Goal: Task Accomplishment & Management: Use online tool/utility

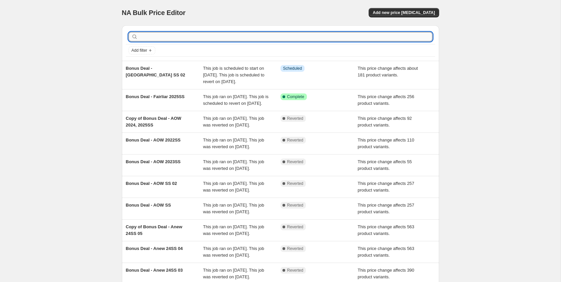
click at [163, 37] on input "text" at bounding box center [285, 36] width 293 height 9
type input "bonus"
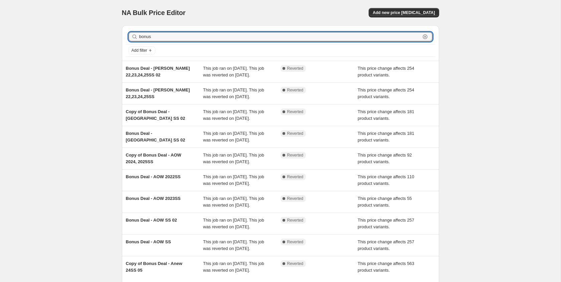
drag, startPoint x: 173, startPoint y: 37, endPoint x: 122, endPoint y: 36, distance: 51.2
click at [122, 36] on div "bonus Clear Add filter" at bounding box center [281, 42] width 318 height 35
type input "p"
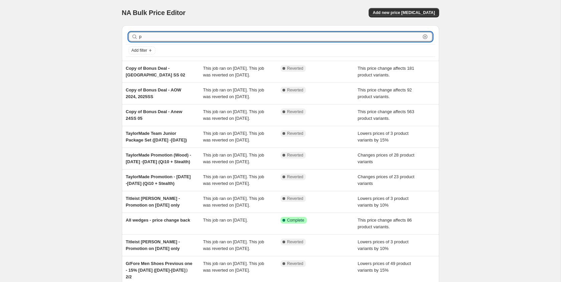
click at [152, 39] on input "p" at bounding box center [279, 36] width 281 height 9
type input "pxg"
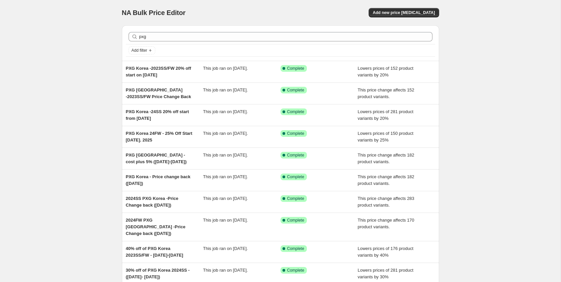
click at [483, 100] on div "NA Bulk Price Editor. This page is ready NA Bulk Price Editor Add new price cha…" at bounding box center [280, 175] width 561 height 351
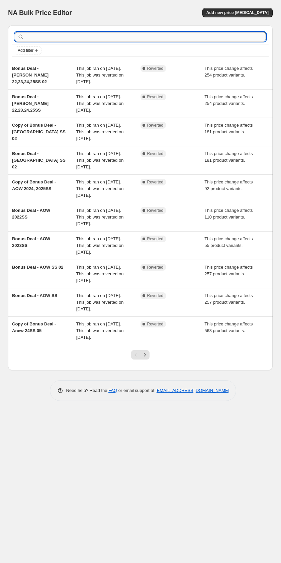
click at [116, 37] on input "text" at bounding box center [145, 36] width 240 height 9
type input "pxg"
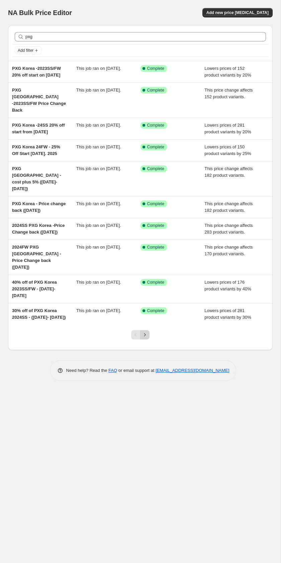
click at [143, 332] on icon "Next" at bounding box center [144, 335] width 7 height 7
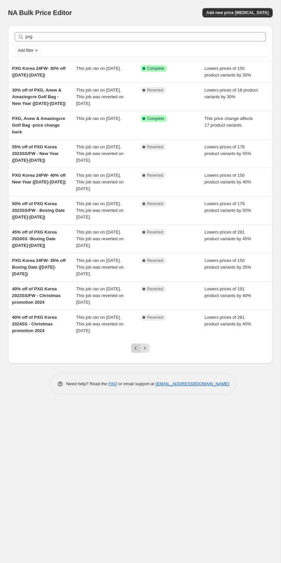
click at [134, 353] on button "Previous" at bounding box center [135, 348] width 9 height 9
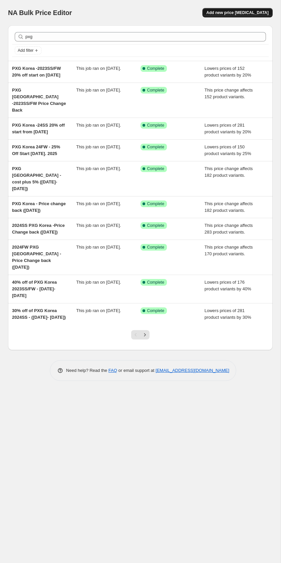
click at [236, 13] on span "Add new price [MEDICAL_DATA]" at bounding box center [237, 12] width 62 height 5
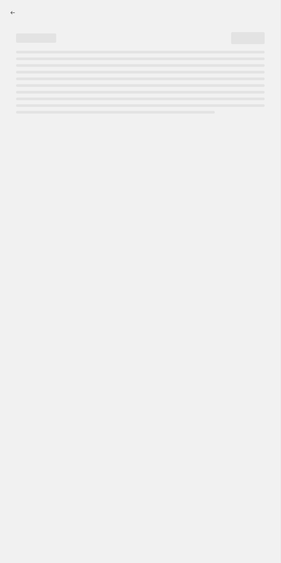
select select "percentage"
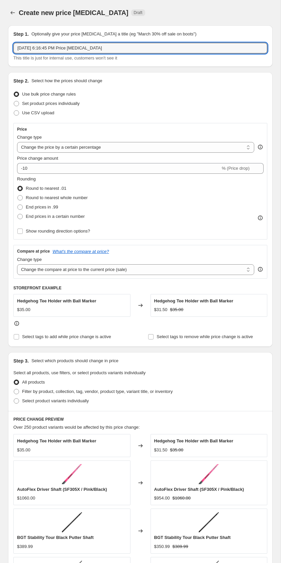
drag, startPoint x: 120, startPoint y: 48, endPoint x: 23, endPoint y: 41, distance: 97.5
click at [23, 41] on div "Step 1. Optionally give your price [MEDICAL_DATA] a title (eg "March 30% off sa…" at bounding box center [140, 46] width 254 height 31
type input "Bonus Deal - PXG Korea 23,24SS"
click at [62, 146] on select "Change the price to a certain amount Change the price by a certain amount Chang…" at bounding box center [135, 147] width 237 height 11
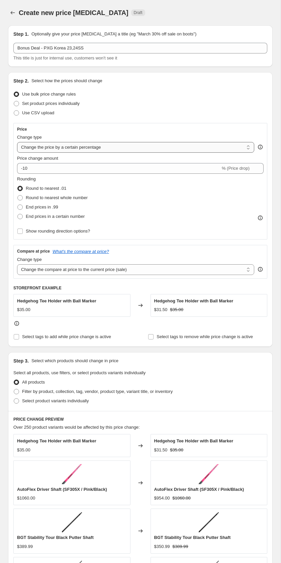
select select "margin"
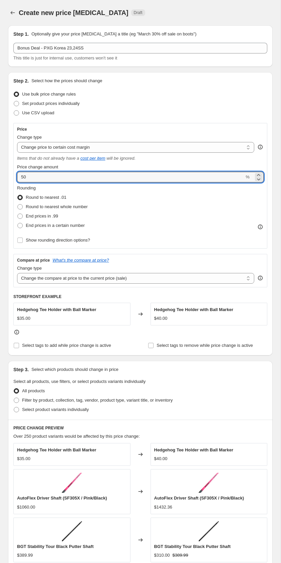
drag, startPoint x: 216, startPoint y: 177, endPoint x: 33, endPoint y: 169, distance: 182.6
click at [33, 169] on div "Price change amount 50 %" at bounding box center [140, 173] width 246 height 19
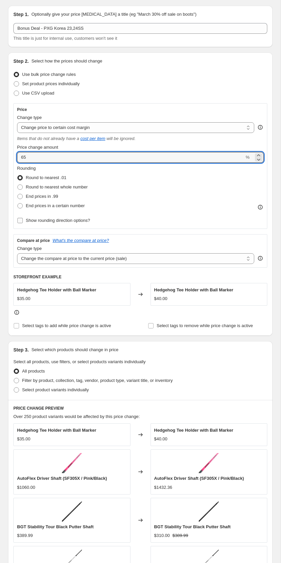
scroll to position [21, 0]
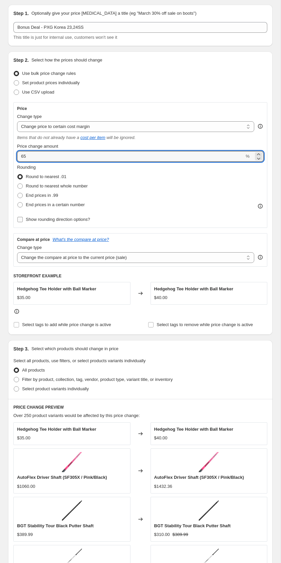
type input "65"
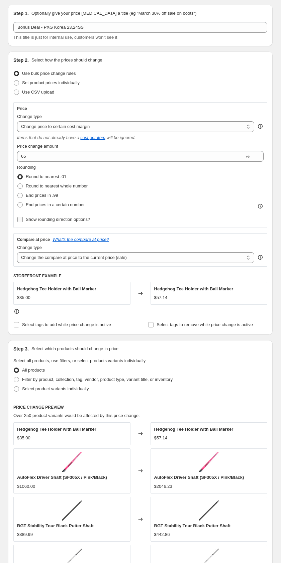
click at [36, 220] on span "Show rounding direction options?" at bounding box center [58, 219] width 64 height 5
click at [23, 220] on input "Show rounding direction options?" at bounding box center [19, 219] width 5 height 5
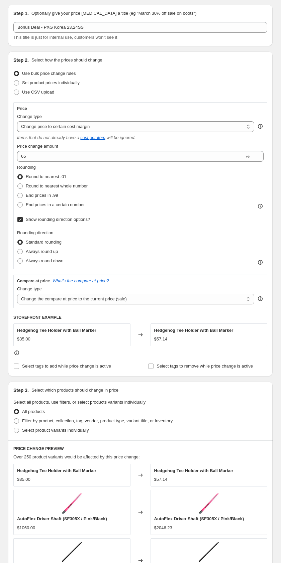
click at [41, 222] on span "Show rounding direction options?" at bounding box center [58, 219] width 64 height 5
click at [23, 222] on input "Show rounding direction options?" at bounding box center [19, 219] width 5 height 5
checkbox input "false"
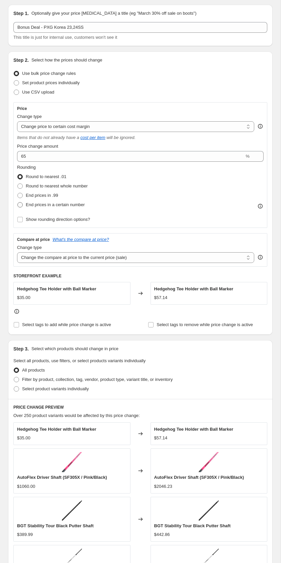
click at [51, 204] on span "End prices in a certain number" at bounding box center [55, 204] width 59 height 5
click at [18, 203] on input "End prices in a certain number" at bounding box center [17, 202] width 0 height 0
radio input "true"
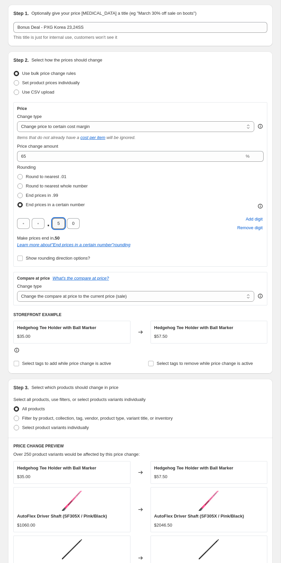
drag, startPoint x: 61, startPoint y: 223, endPoint x: 51, endPoint y: 223, distance: 10.0
click at [51, 223] on div ". 5 0" at bounding box center [48, 223] width 62 height 11
type input "9"
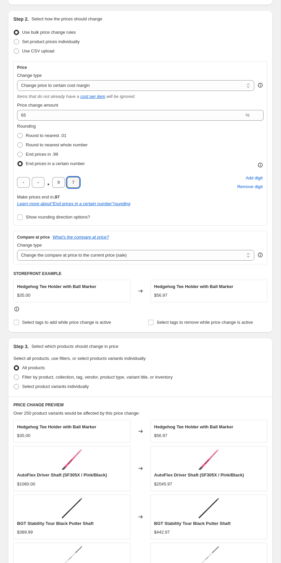
scroll to position [64, 0]
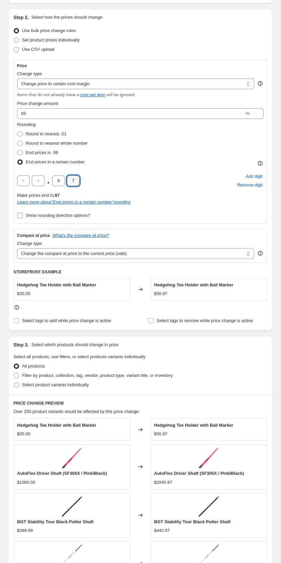
type input "7"
click at [87, 217] on span "Show rounding direction options?" at bounding box center [58, 215] width 64 height 5
click at [23, 217] on input "Show rounding direction options?" at bounding box center [19, 215] width 5 height 5
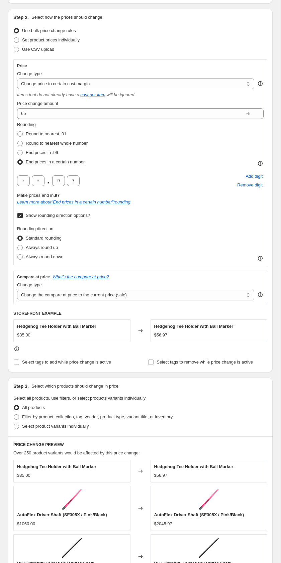
click at [87, 217] on span "Show rounding direction options?" at bounding box center [58, 215] width 64 height 5
click at [23, 217] on input "Show rounding direction options?" at bounding box center [19, 215] width 5 height 5
checkbox input "false"
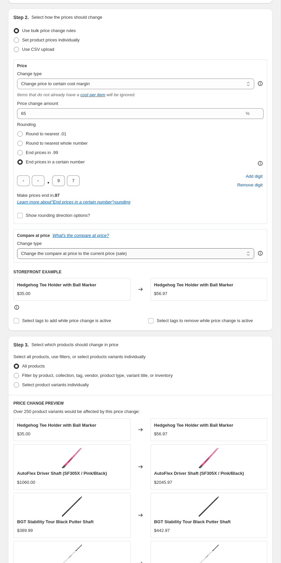
click at [140, 255] on select "Change the compare at price to the current price (sale) Change the compare at p…" at bounding box center [135, 253] width 237 height 11
select select "remove"
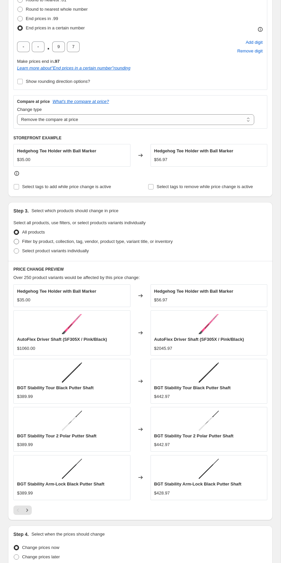
scroll to position [217, 0]
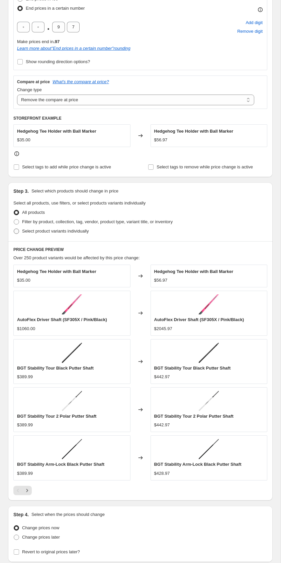
click at [76, 233] on span "Select product variants individually" at bounding box center [55, 231] width 67 height 5
click at [14, 229] on input "Select product variants individually" at bounding box center [14, 229] width 0 height 0
radio input "true"
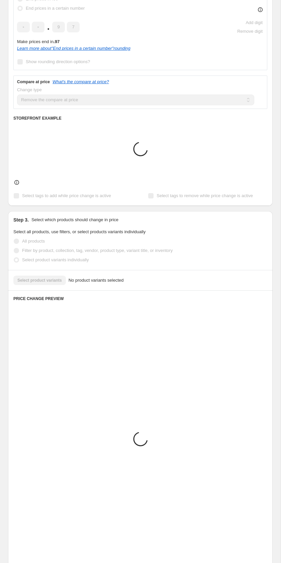
scroll to position [58, 0]
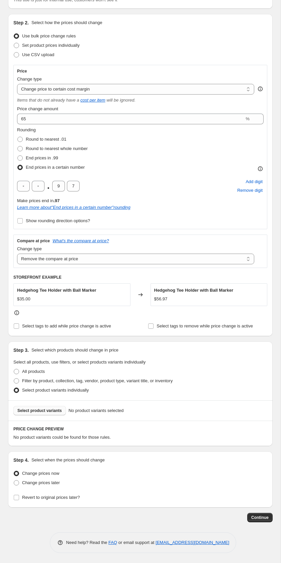
click at [50, 408] on span "Select product variants" at bounding box center [39, 410] width 44 height 5
click at [39, 381] on span "Filter by product, collection, tag, vendor, product type, variant title, or inv…" at bounding box center [97, 380] width 150 height 5
click at [14, 379] on input "Filter by product, collection, tag, vendor, product type, variant title, or inv…" at bounding box center [14, 378] width 0 height 0
radio input "true"
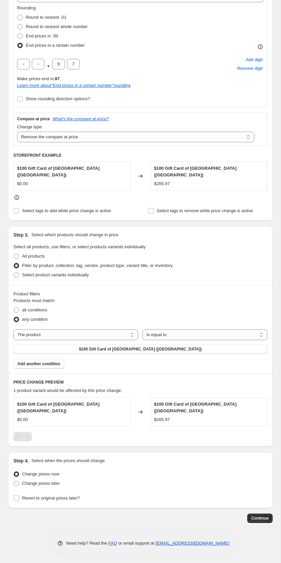
scroll to position [181, 0]
click at [60, 337] on select "The product The product's collection The product's tag The product's vendor The…" at bounding box center [75, 334] width 125 height 11
click at [53, 362] on span "Add another condition" at bounding box center [38, 363] width 43 height 5
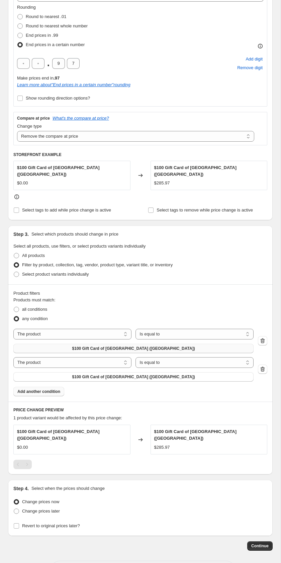
click at [138, 348] on span "$100 Gift Card of [GEOGRAPHIC_DATA] ([GEOGRAPHIC_DATA])" at bounding box center [133, 348] width 123 height 5
click at [102, 333] on select "The product The product's collection The product's tag The product's vendor The…" at bounding box center [72, 334] width 118 height 11
select select "collection"
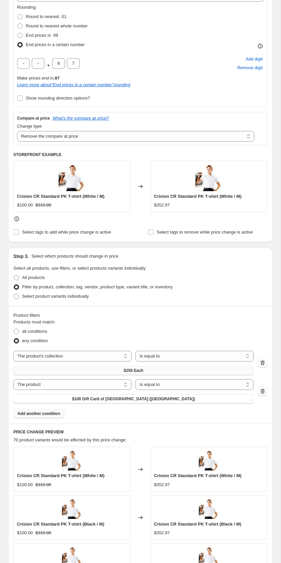
click at [129, 372] on span "$150 Each" at bounding box center [134, 370] width 20 height 5
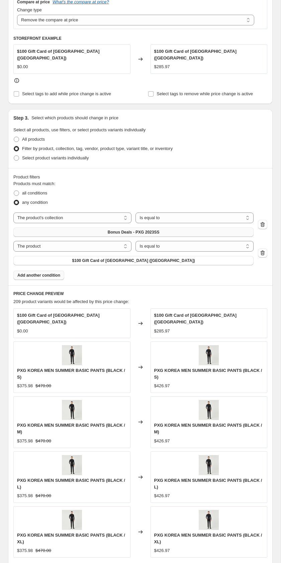
scroll to position [298, 0]
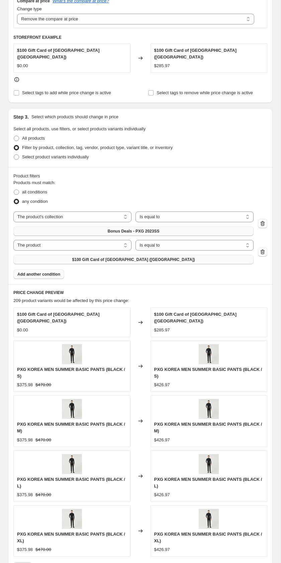
click at [176, 258] on span "$100 Gift Card of [GEOGRAPHIC_DATA] ([GEOGRAPHIC_DATA])" at bounding box center [133, 259] width 123 height 5
click at [32, 244] on select "The product The product's collection The product's tag The product's vendor The…" at bounding box center [72, 245] width 118 height 11
select select "collection"
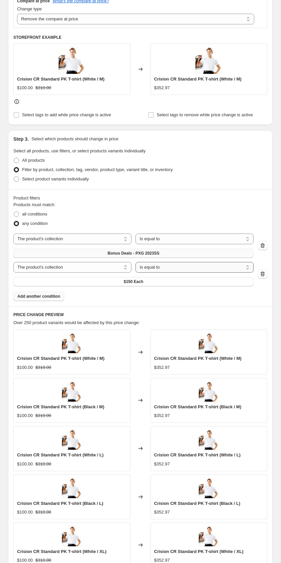
click at [161, 267] on select "Is equal to Is not equal to" at bounding box center [194, 267] width 118 height 11
click at [144, 281] on button "$150 Each" at bounding box center [133, 281] width 240 height 9
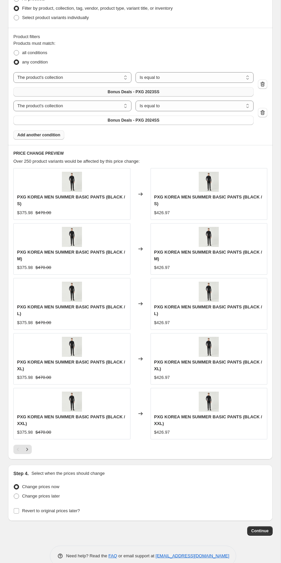
scroll to position [480, 0]
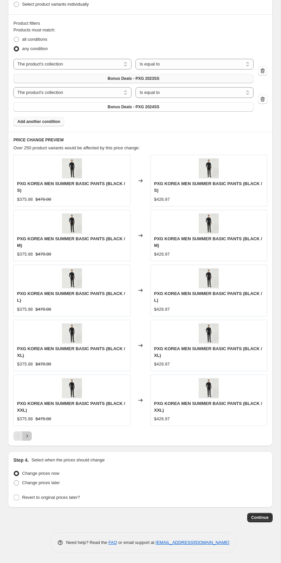
click at [28, 436] on icon "Next" at bounding box center [27, 436] width 7 height 7
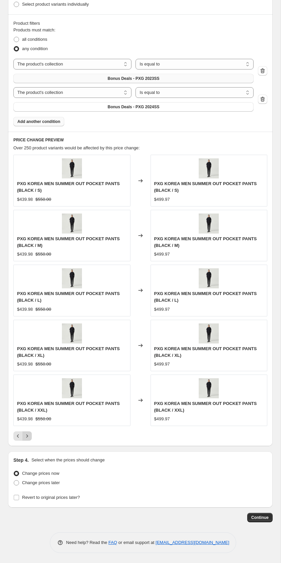
click at [28, 438] on icon "Next" at bounding box center [27, 436] width 7 height 7
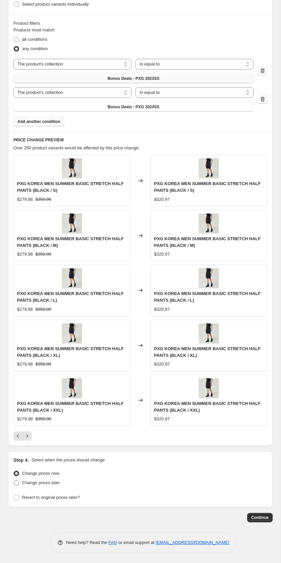
click at [27, 482] on span "Change prices later" at bounding box center [41, 482] width 38 height 5
click at [14, 481] on input "Change prices later" at bounding box center [14, 480] width 0 height 0
radio input "true"
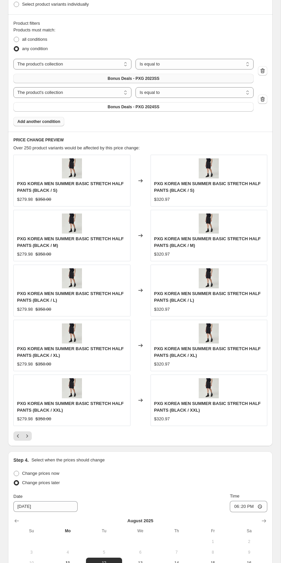
scroll to position [605, 0]
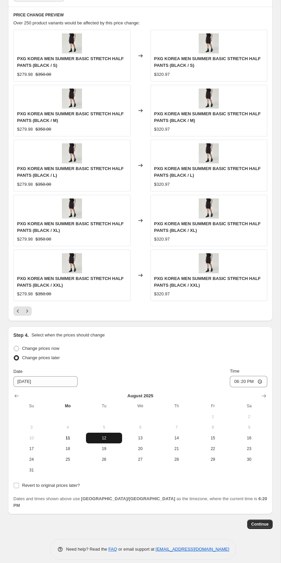
click at [111, 437] on span "12" at bounding box center [104, 437] width 31 height 5
click at [260, 380] on input "18:20" at bounding box center [248, 381] width 37 height 11
type input "00:00"
click at [242, 353] on div "Change prices later" at bounding box center [140, 357] width 254 height 9
click at [51, 484] on span "Revert to original prices later?" at bounding box center [51, 485] width 58 height 5
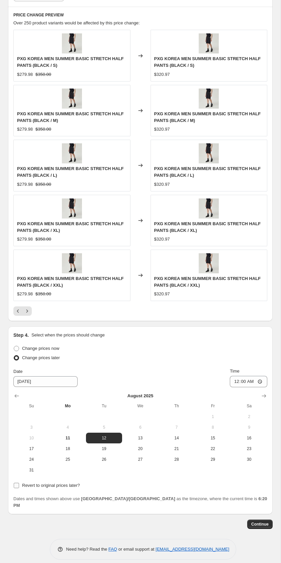
click at [19, 484] on input "Revert to original prices later?" at bounding box center [16, 485] width 5 height 5
checkbox input "true"
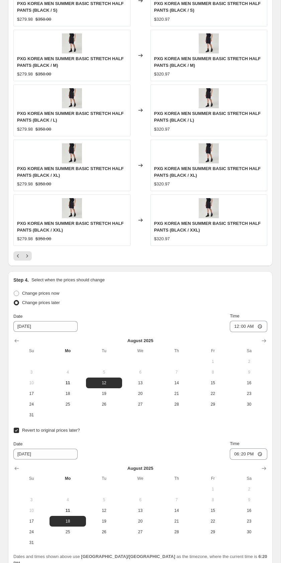
scroll to position [718, 0]
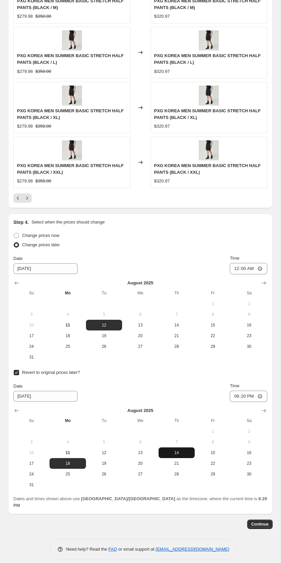
click at [180, 456] on button "14" at bounding box center [176, 453] width 36 height 11
type input "[DATE]"
click at [261, 397] on input "18:20" at bounding box center [248, 396] width 37 height 11
type input "23:59"
click at [254, 376] on div "Revert to original prices later?" at bounding box center [140, 372] width 254 height 9
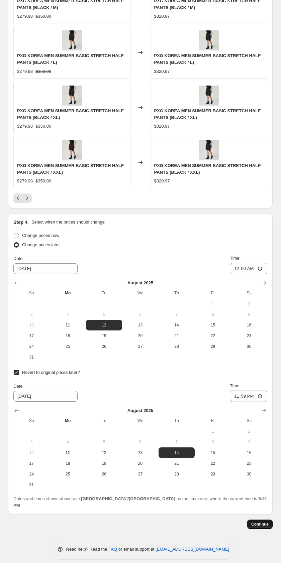
click at [257, 522] on span "Continue" at bounding box center [259, 524] width 17 height 5
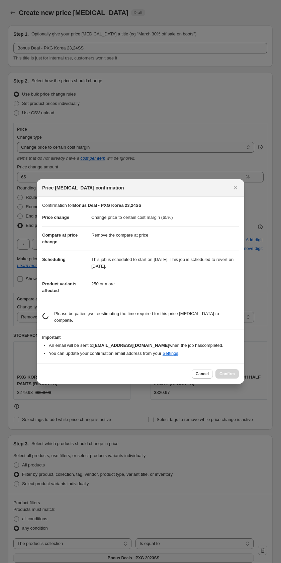
scroll to position [0, 0]
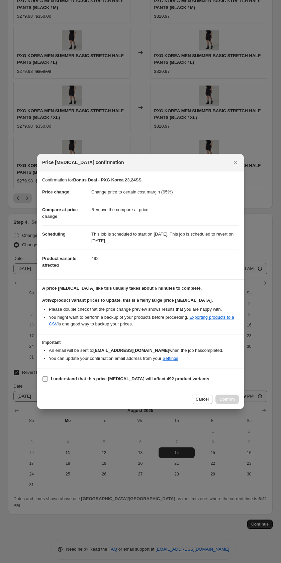
click at [45, 380] on input "I understand that this price [MEDICAL_DATA] will affect 492 product variants" at bounding box center [44, 378] width 5 height 5
checkbox input "true"
click at [234, 399] on span "Confirm" at bounding box center [226, 399] width 15 height 5
